Goal: Task Accomplishment & Management: Manage account settings

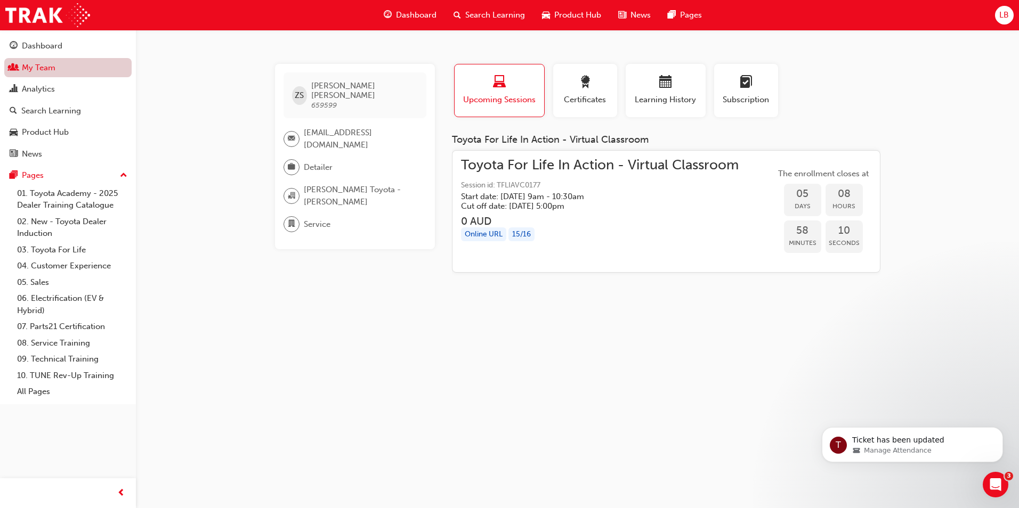
click at [35, 61] on link "My Team" at bounding box center [67, 68] width 127 height 20
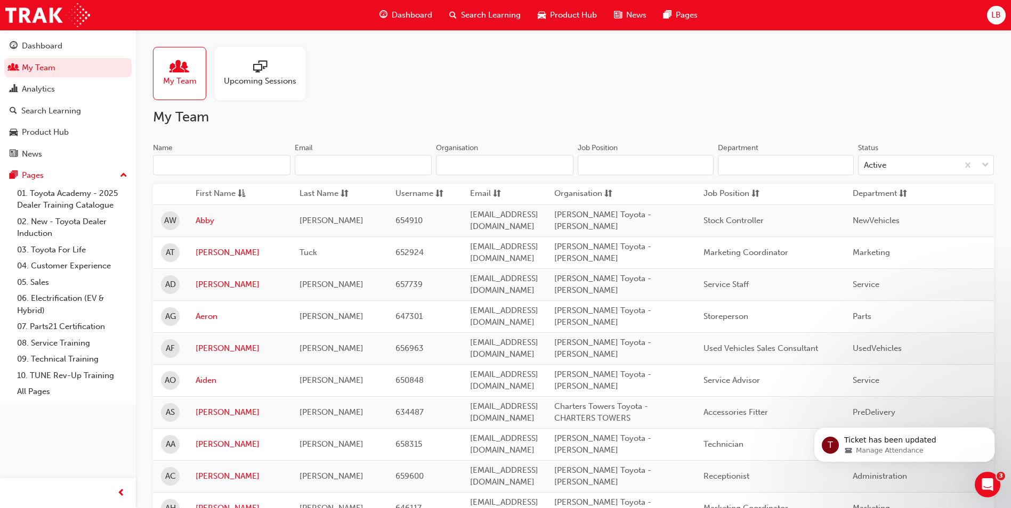
click at [212, 165] on input "Name" at bounding box center [221, 165] width 137 height 20
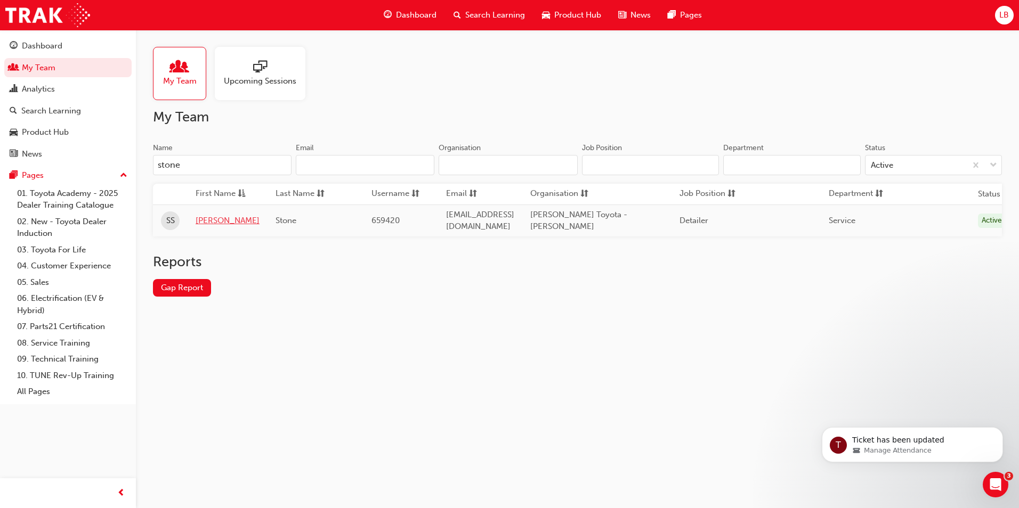
type input "stone"
click at [211, 218] on link "[PERSON_NAME]" at bounding box center [228, 221] width 64 height 12
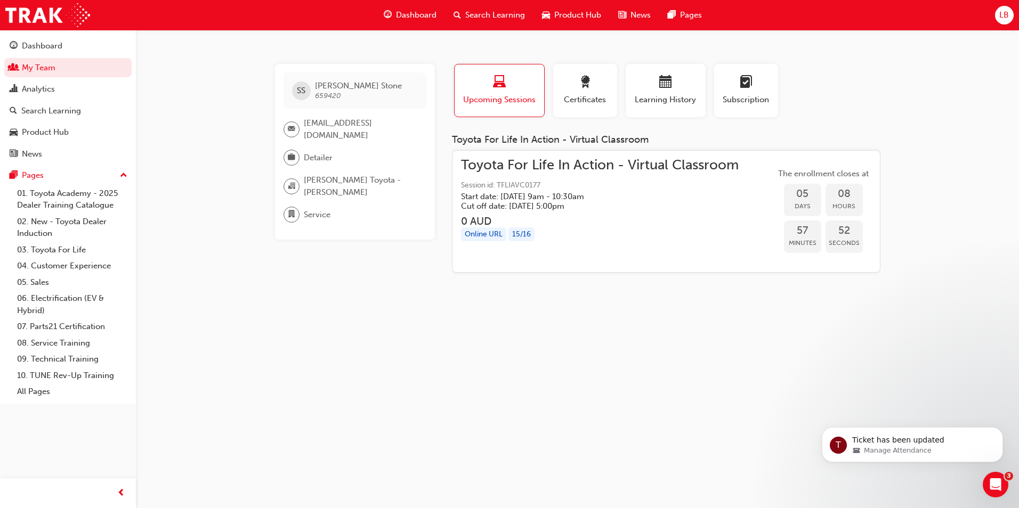
click at [492, 16] on span "Search Learning" at bounding box center [495, 15] width 60 height 12
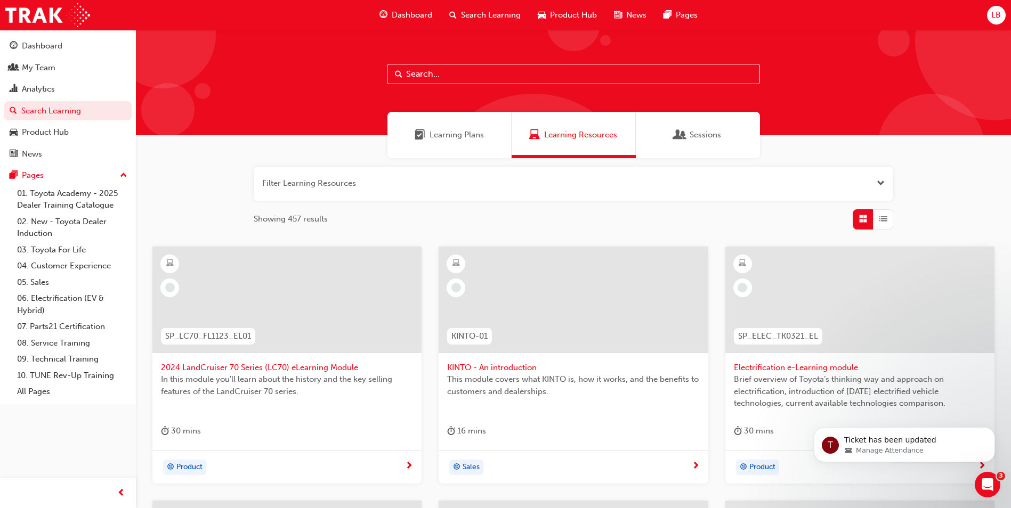
click at [462, 79] on input "text" at bounding box center [573, 74] width 373 height 20
type input "life in action"
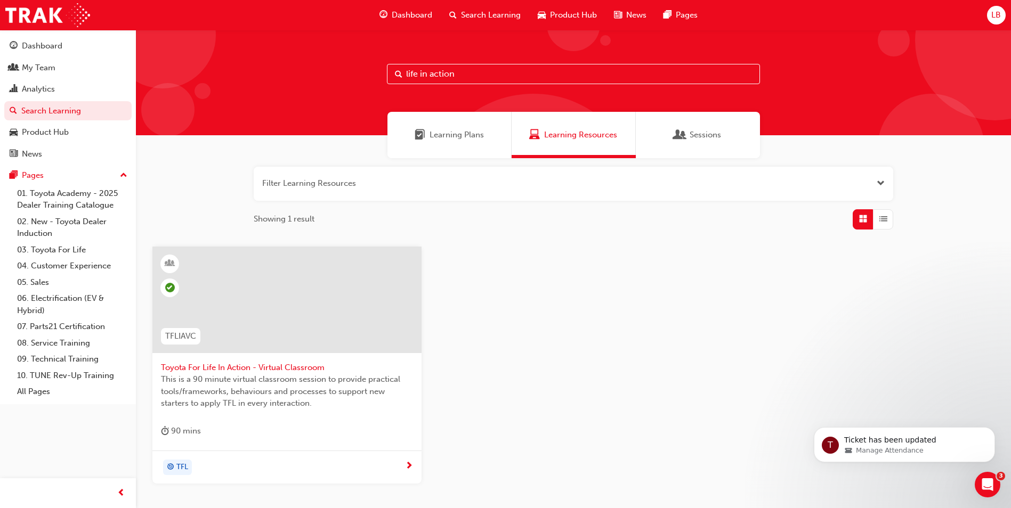
click at [287, 363] on span "Toyota For Life In Action - Virtual Classroom" at bounding box center [287, 368] width 252 height 12
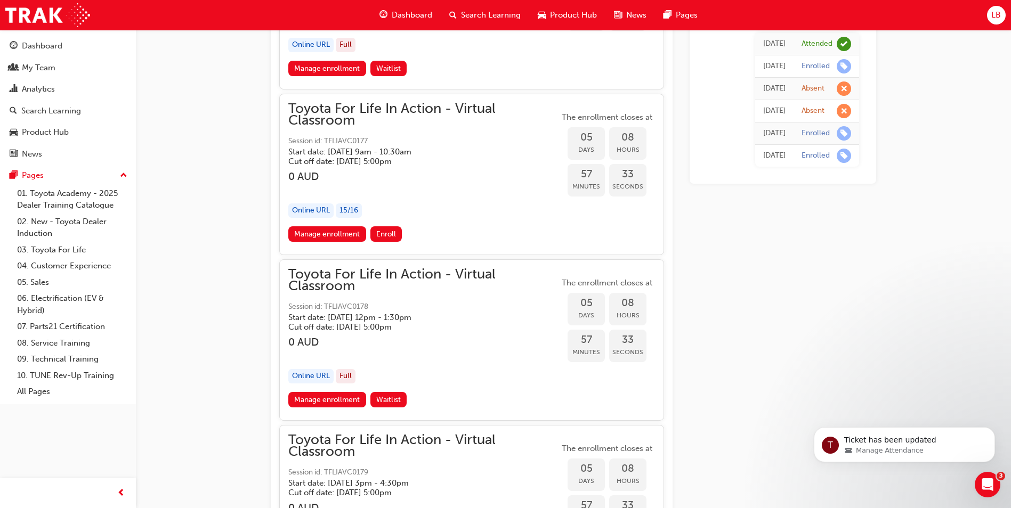
scroll to position [1700, 0]
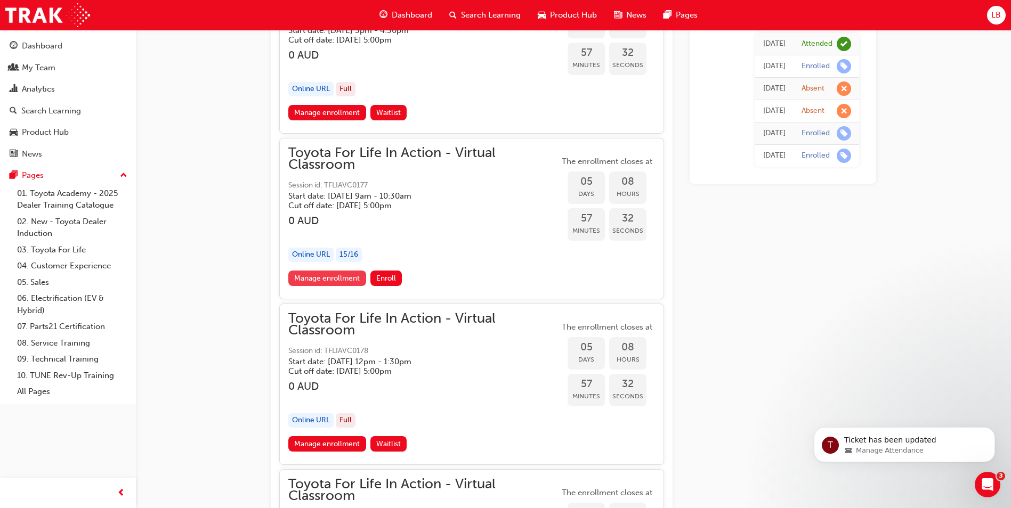
click at [335, 275] on link "Manage enrollment" at bounding box center [327, 278] width 78 height 15
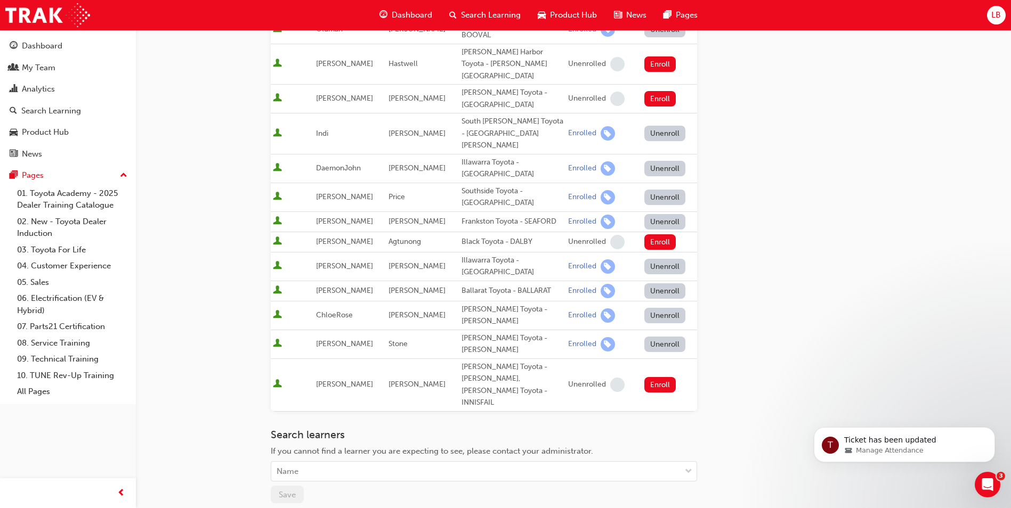
scroll to position [567, 0]
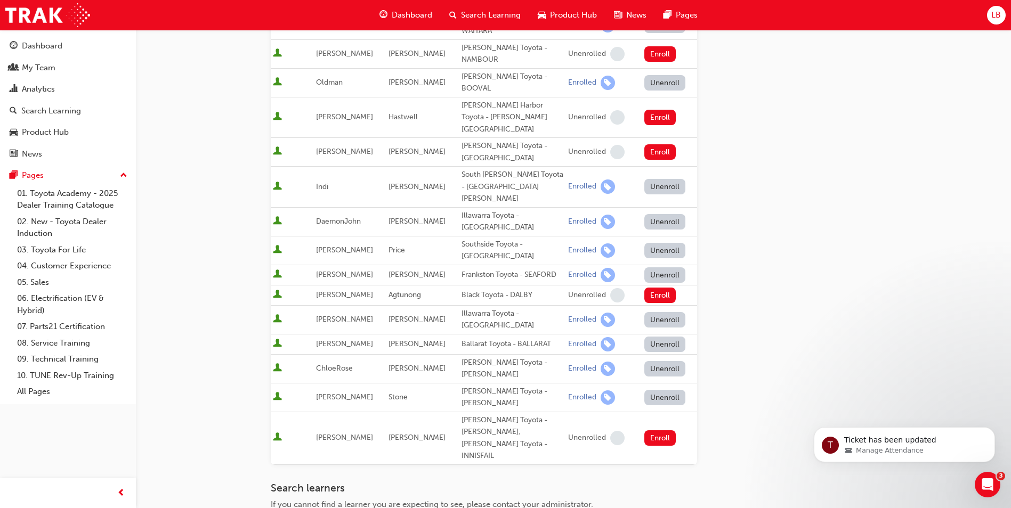
click at [663, 390] on button "Unenroll" at bounding box center [665, 397] width 42 height 15
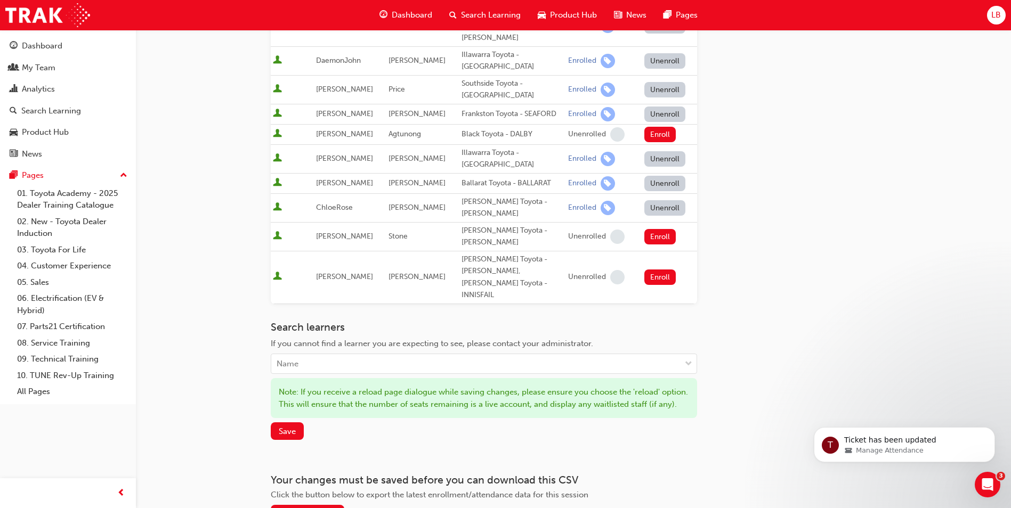
scroll to position [730, 0]
click at [283, 425] on span "Save" at bounding box center [287, 430] width 17 height 10
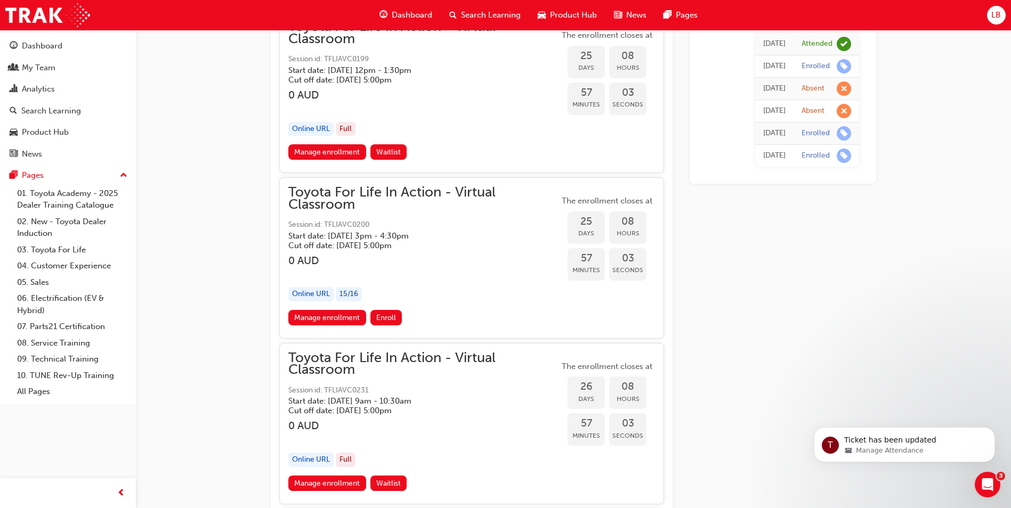
scroll to position [5961, 0]
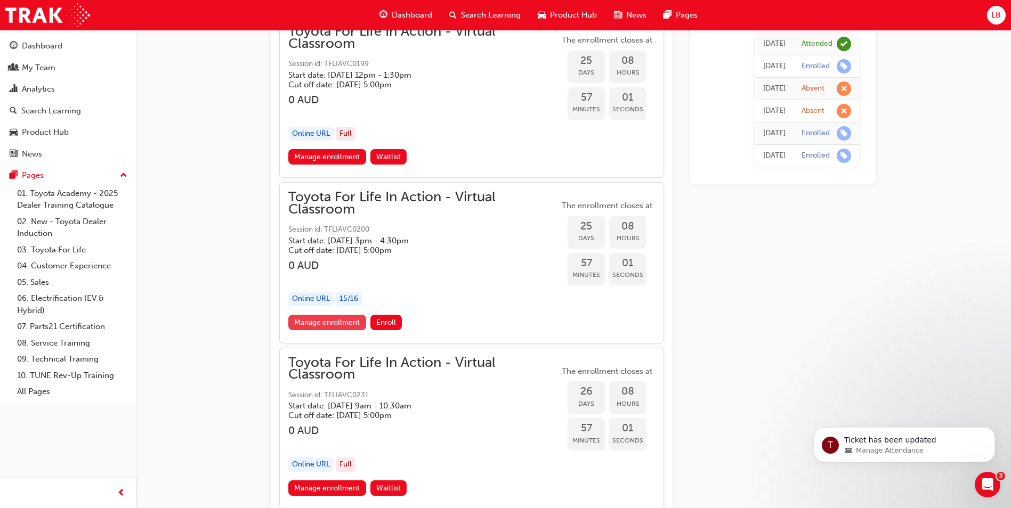
click at [327, 321] on link "Manage enrollment" at bounding box center [327, 322] width 78 height 15
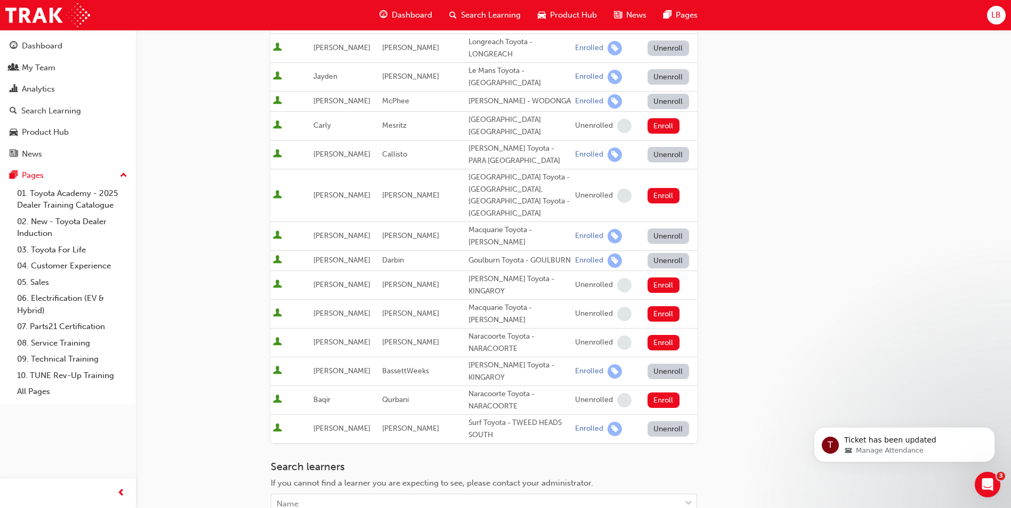
scroll to position [498, 0]
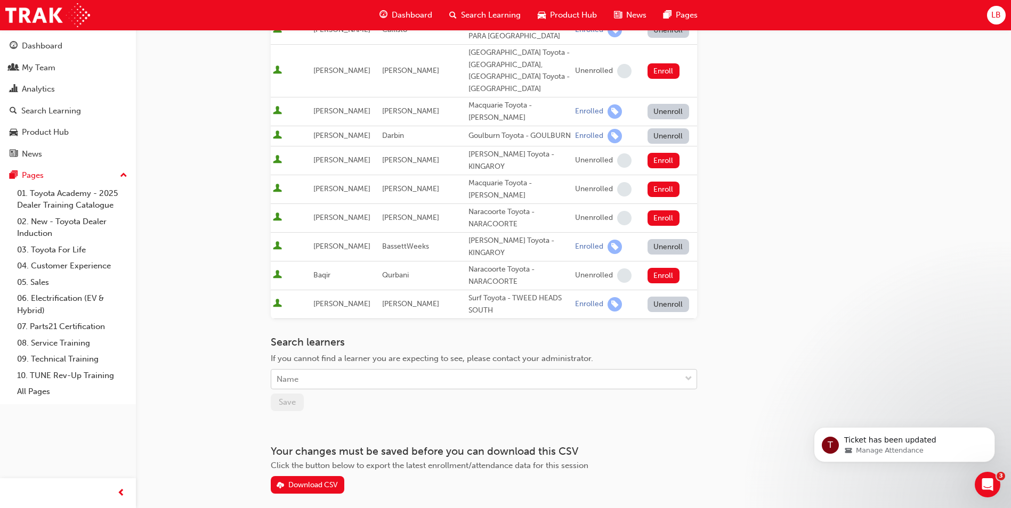
click at [320, 370] on div "Name" at bounding box center [475, 379] width 409 height 19
type input "stone"
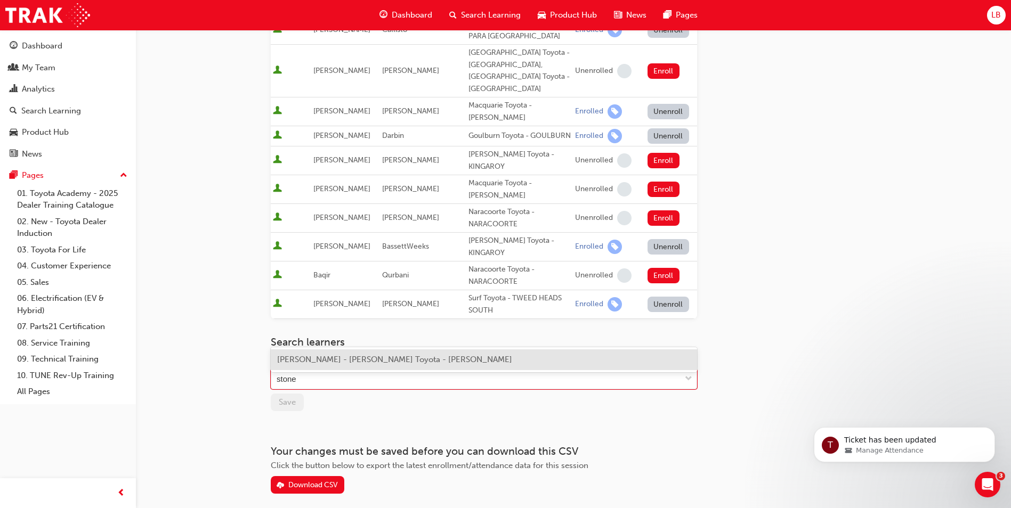
click at [330, 358] on span "[PERSON_NAME] - [PERSON_NAME] Toyota - [PERSON_NAME]" at bounding box center [394, 360] width 235 height 10
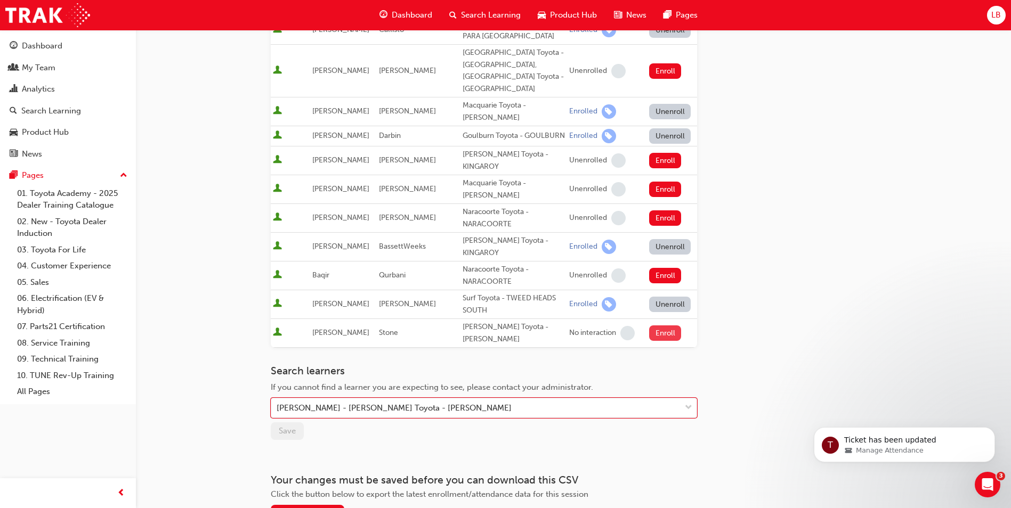
click at [659, 325] on button "Enroll" at bounding box center [665, 332] width 32 height 15
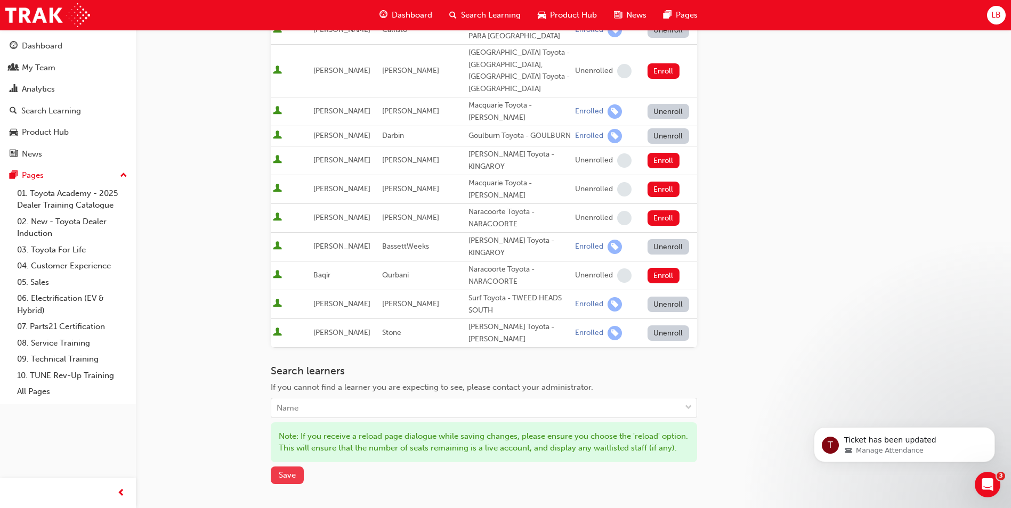
click at [287, 470] on span "Save" at bounding box center [287, 475] width 17 height 10
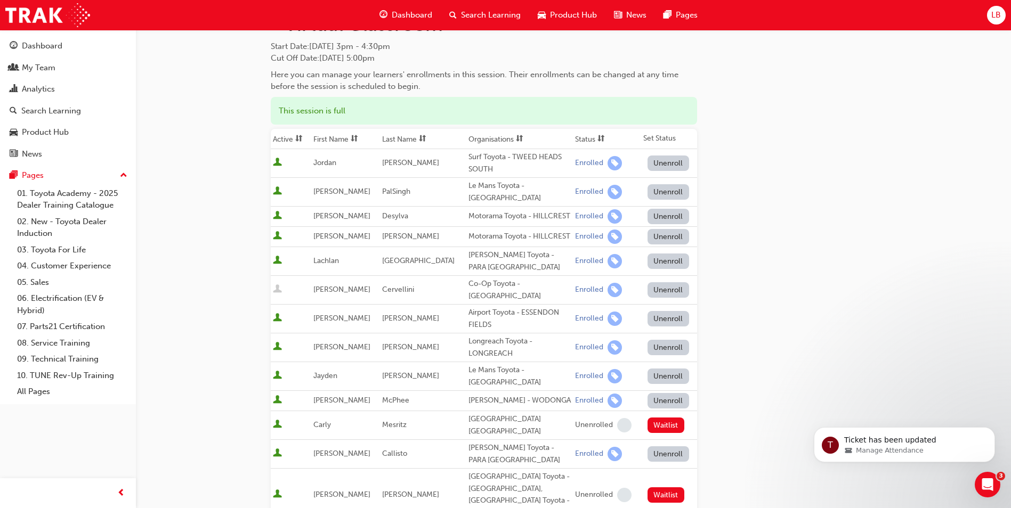
scroll to position [0, 0]
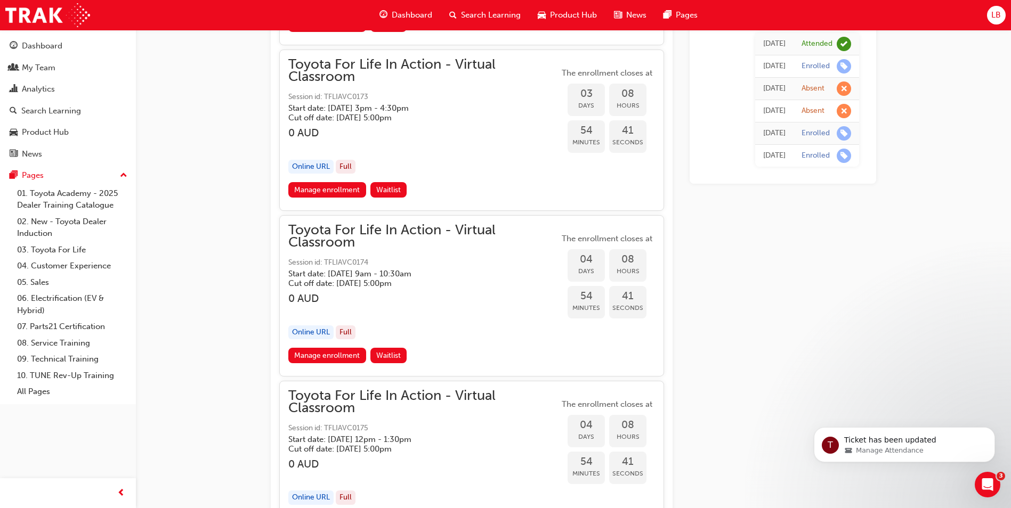
scroll to position [1114, 0]
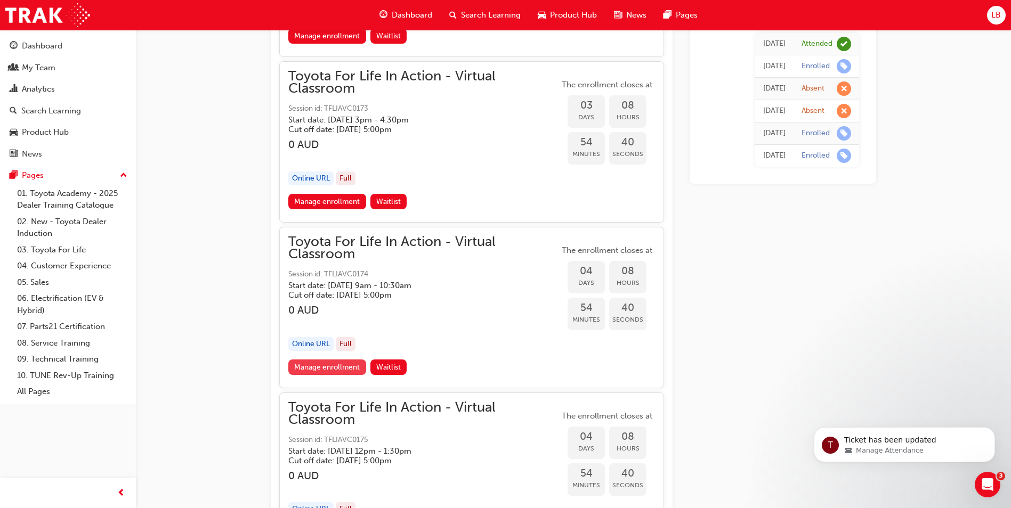
click at [337, 366] on link "Manage enrollment" at bounding box center [327, 367] width 78 height 15
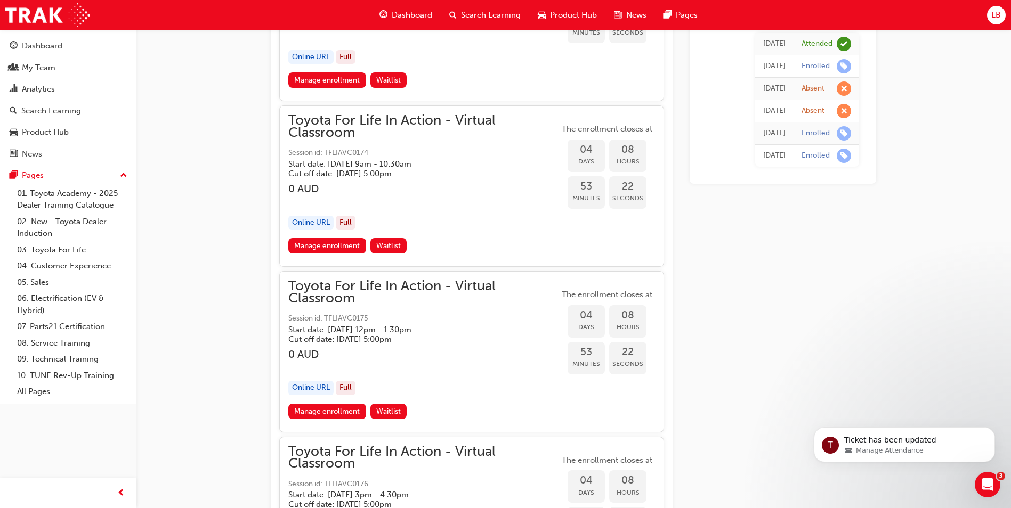
scroll to position [1274, 0]
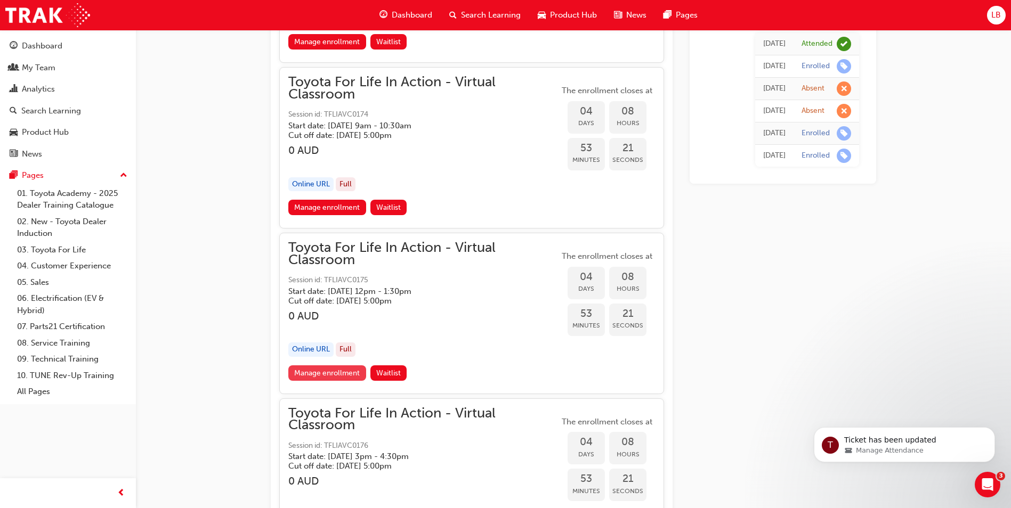
click at [324, 369] on link "Manage enrollment" at bounding box center [327, 372] width 78 height 15
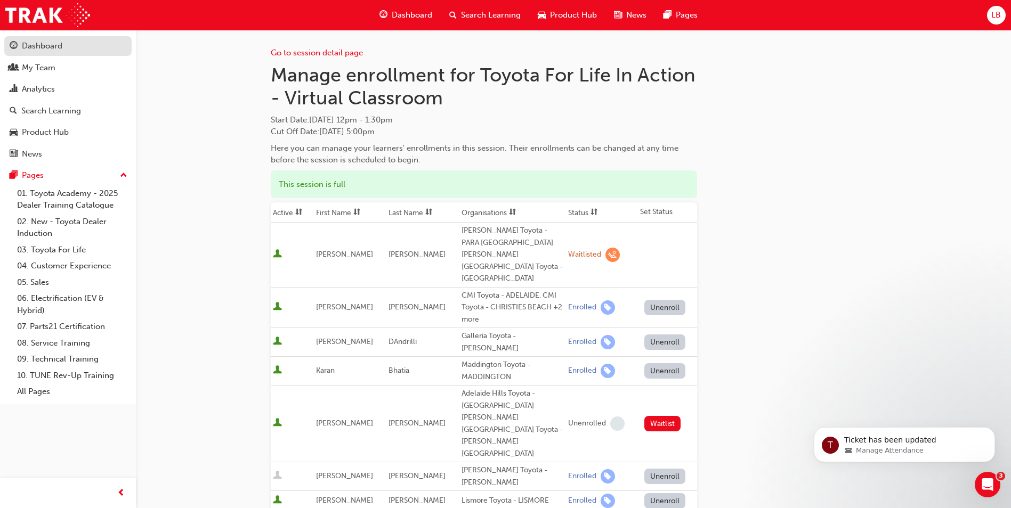
click at [50, 45] on div "Dashboard" at bounding box center [42, 46] width 40 height 12
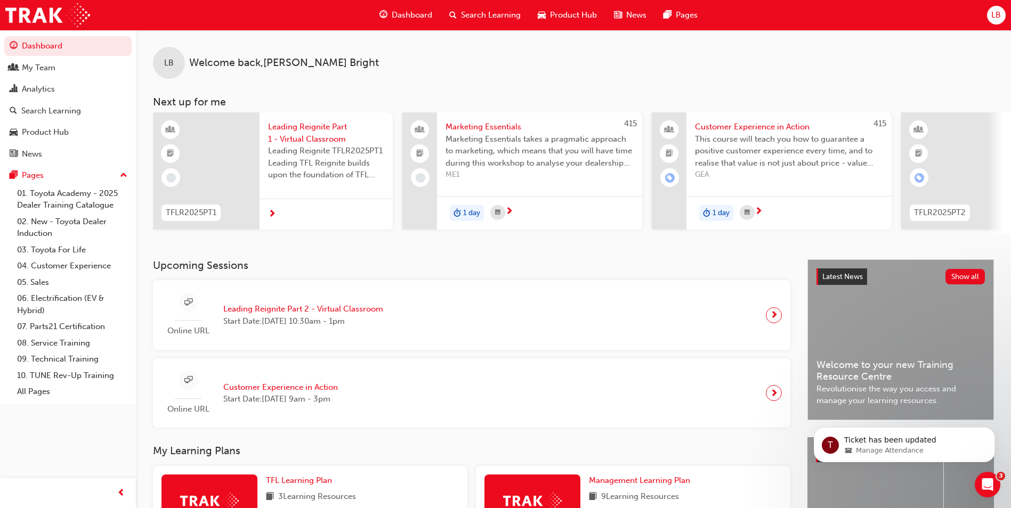
click at [406, 17] on span "Dashboard" at bounding box center [412, 15] width 40 height 12
click at [474, 14] on span "Search Learning" at bounding box center [491, 15] width 60 height 12
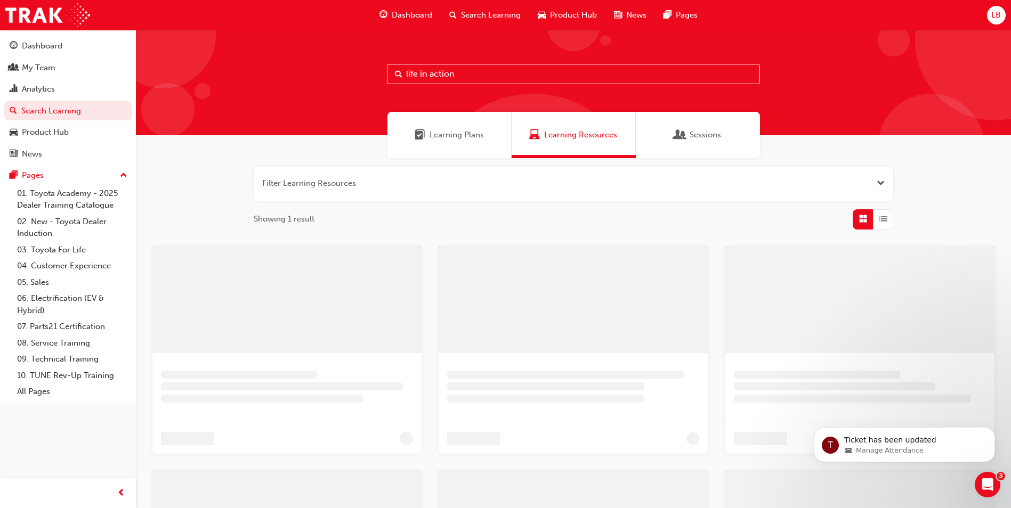
click at [471, 73] on input "life in action" at bounding box center [573, 74] width 373 height 20
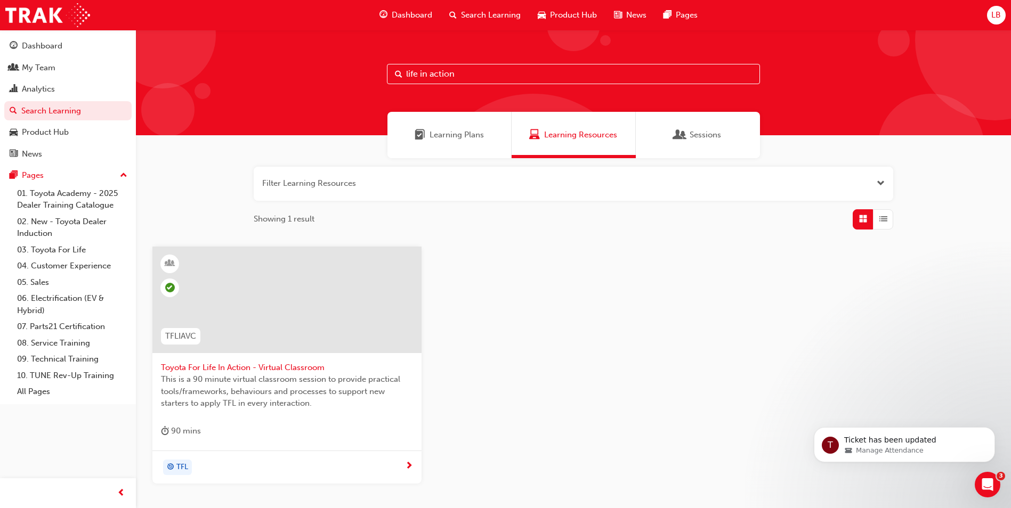
click at [471, 73] on input "life in action" at bounding box center [573, 74] width 373 height 20
click at [490, 77] on input "life in action" at bounding box center [573, 74] width 373 height 20
click at [299, 363] on span "Toyota For Life In Action - Virtual Classroom" at bounding box center [287, 368] width 252 height 12
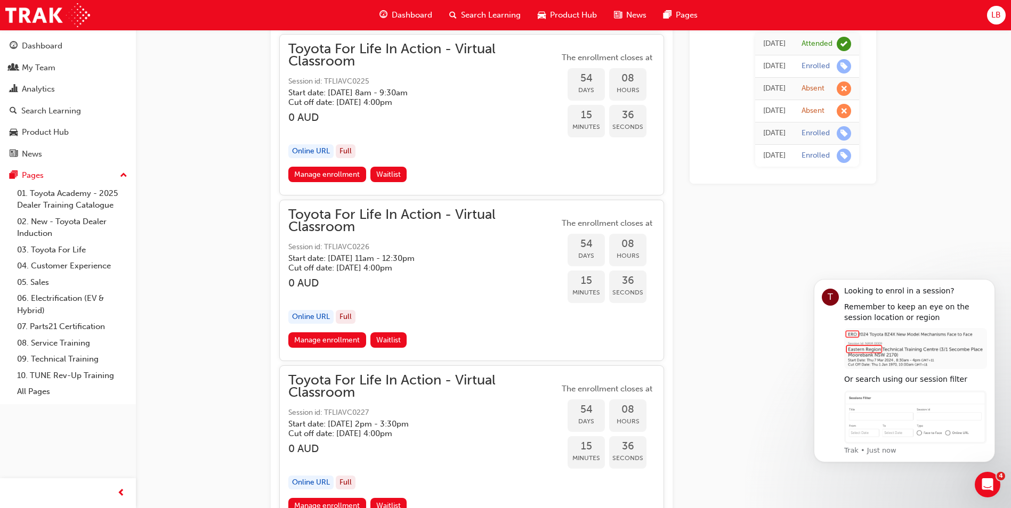
scroll to position [11683, 0]
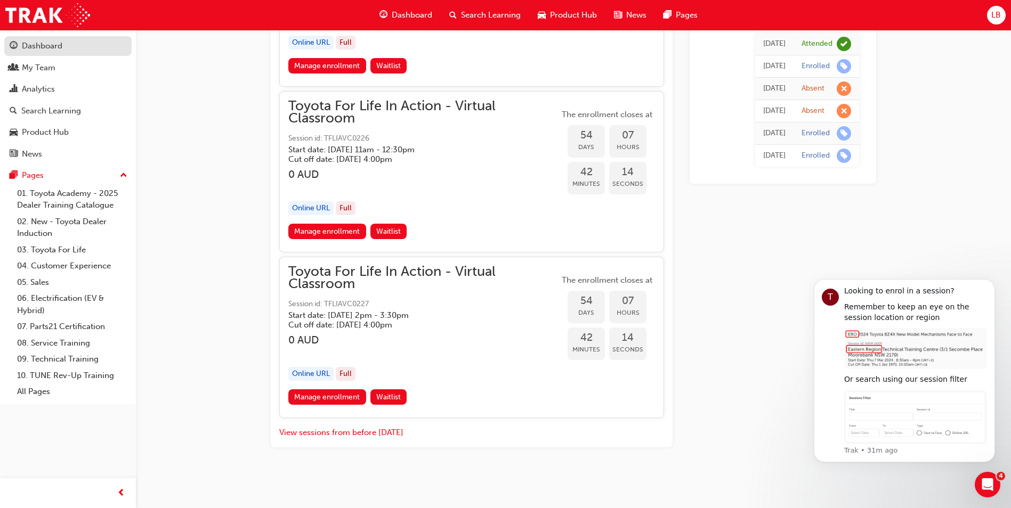
click at [36, 39] on link "Dashboard" at bounding box center [67, 46] width 127 height 20
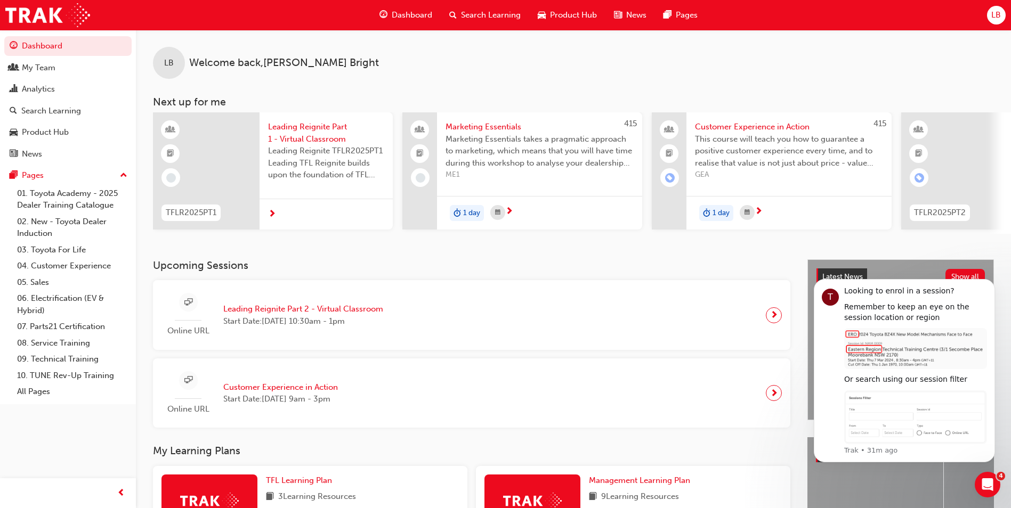
click at [474, 17] on span "Search Learning" at bounding box center [491, 15] width 60 height 12
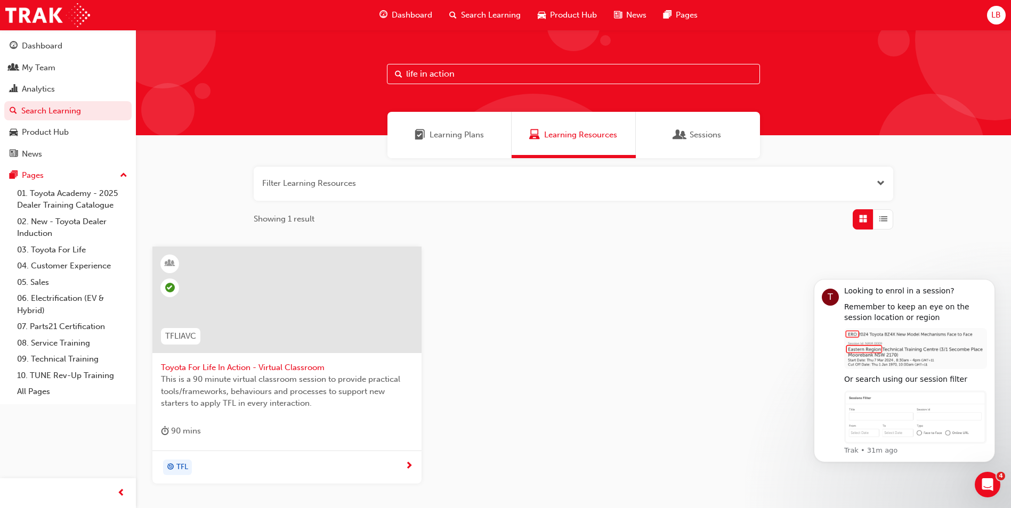
click at [443, 78] on input "life in action" at bounding box center [573, 74] width 373 height 20
click at [476, 76] on input "life in action" at bounding box center [573, 74] width 373 height 20
click at [207, 364] on span "Toyota For Life In Action - Virtual Classroom" at bounding box center [287, 368] width 252 height 12
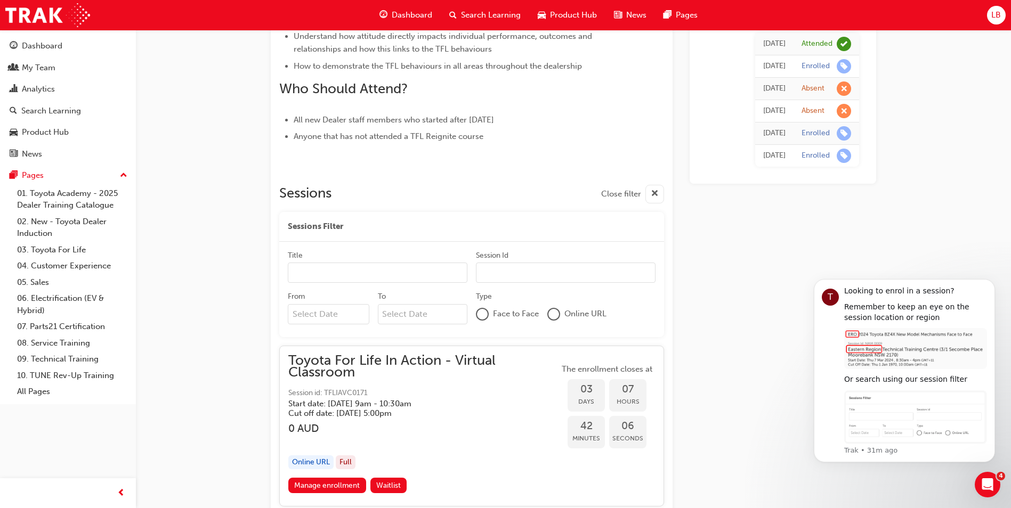
scroll to position [844, 0]
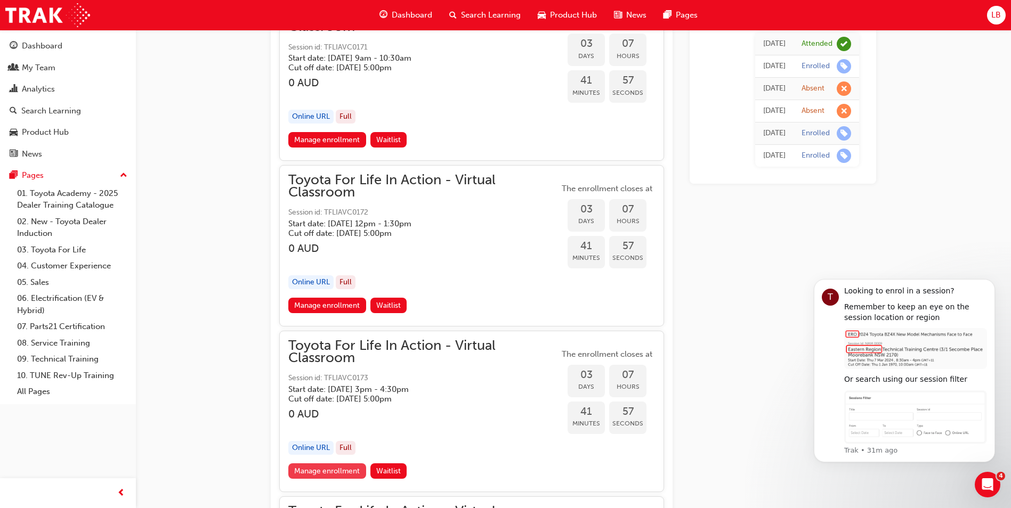
click at [346, 469] on link "Manage enrollment" at bounding box center [327, 470] width 78 height 15
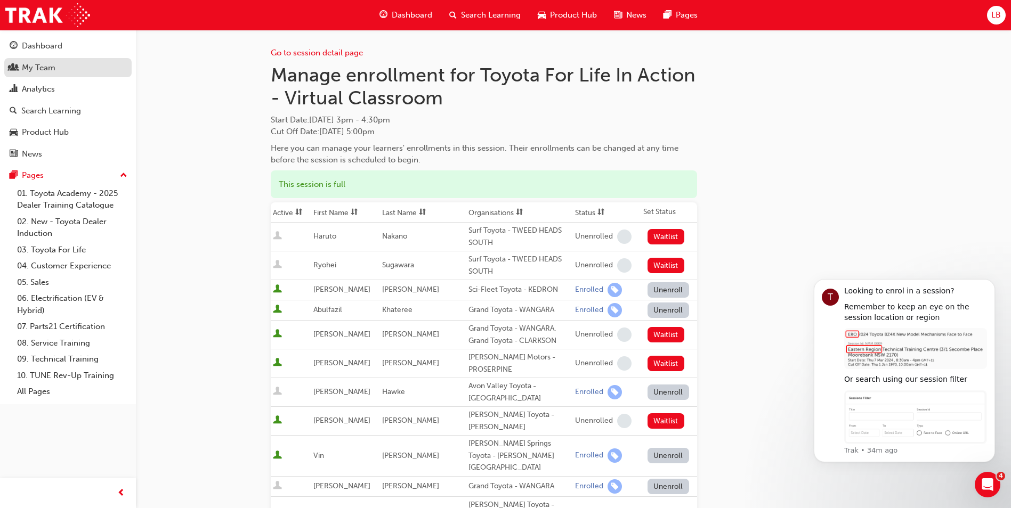
click at [56, 65] on div "My Team" at bounding box center [68, 67] width 117 height 13
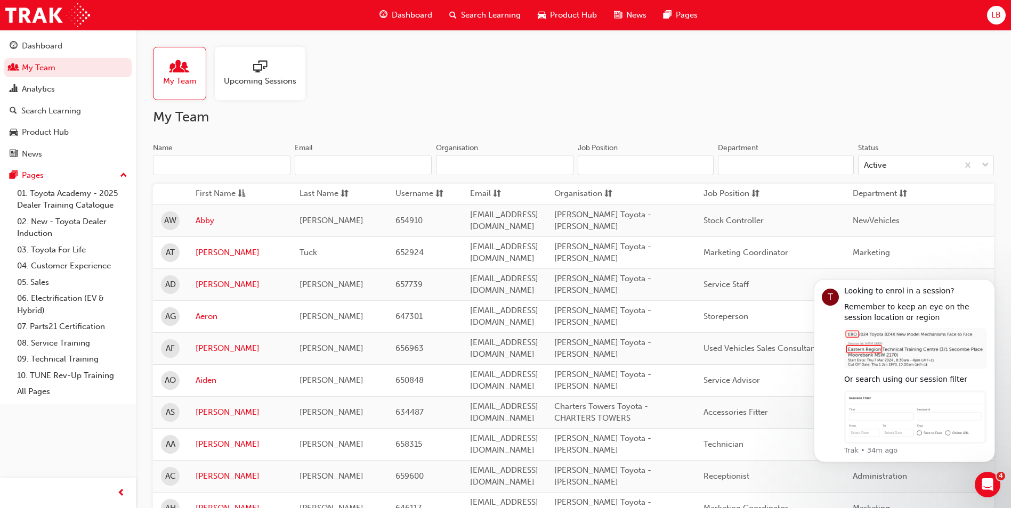
click at [193, 163] on input "Name" at bounding box center [221, 165] width 137 height 20
click at [60, 66] on link "My Team" at bounding box center [67, 68] width 127 height 20
click at [44, 68] on link "My Team" at bounding box center [67, 68] width 127 height 20
